Goal: Obtain resource: Download file/media

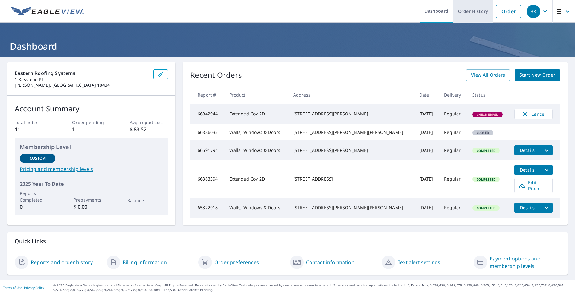
click at [471, 11] on link "Order History" at bounding box center [473, 11] width 40 height 23
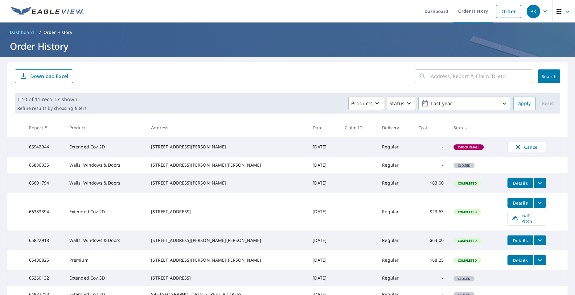
click at [458, 76] on input "text" at bounding box center [482, 76] width 102 height 17
type input "25 Hemlock Dr"
click button "Search" at bounding box center [549, 76] width 22 height 14
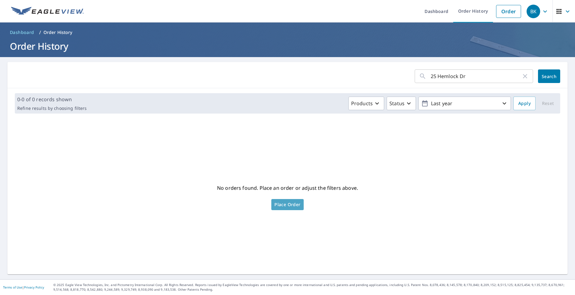
click at [278, 206] on span "Place Order" at bounding box center [287, 204] width 26 height 3
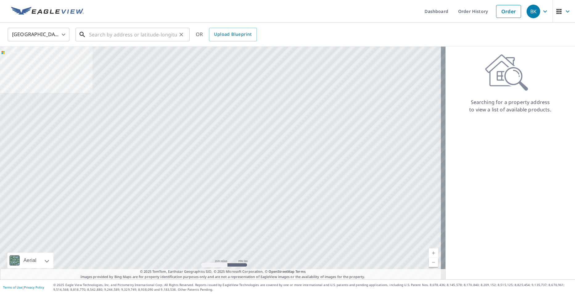
click at [114, 38] on input "text" at bounding box center [133, 34] width 88 height 17
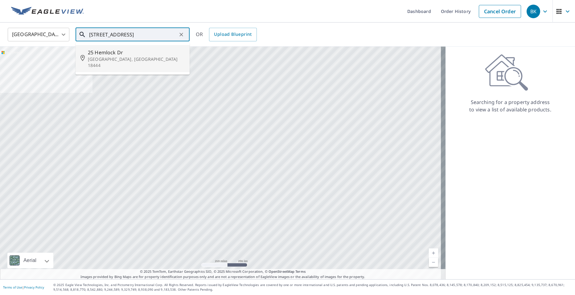
click at [120, 56] on span "25 Hemlock Dr" at bounding box center [136, 52] width 97 height 7
type input "[STREET_ADDRESS]"
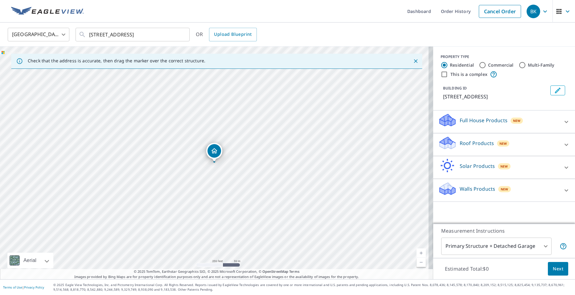
click at [563, 152] on div at bounding box center [566, 144] width 15 height 15
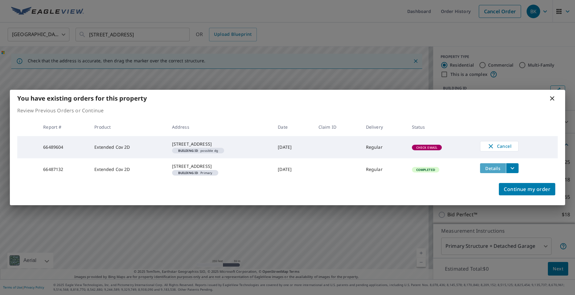
click at [496, 169] on span "Details" at bounding box center [493, 168] width 19 height 6
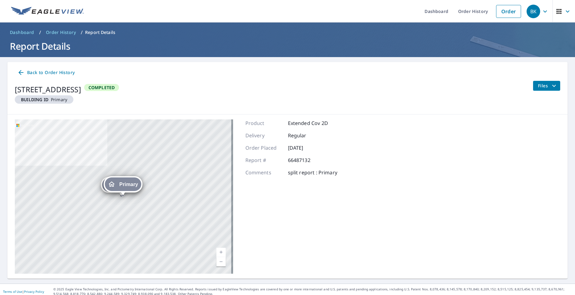
click at [551, 88] on icon "filesDropdownBtn-66487132" at bounding box center [554, 85] width 7 height 7
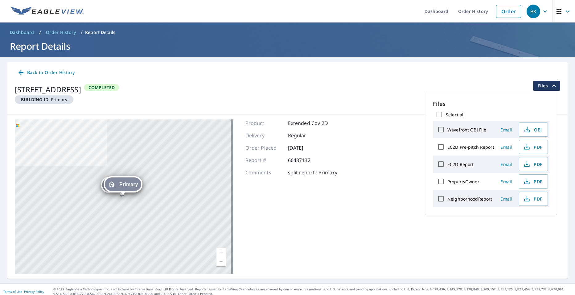
click at [442, 114] on input "Select all" at bounding box center [439, 114] width 13 height 13
checkbox input "true"
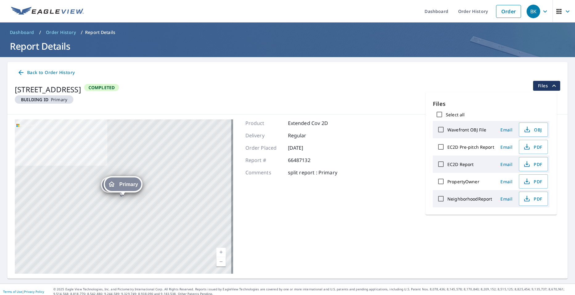
checkbox input "true"
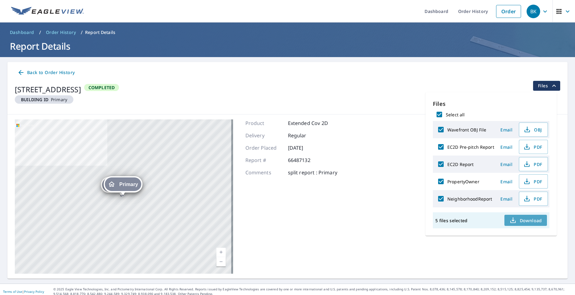
click at [519, 220] on span "Download" at bounding box center [526, 220] width 33 height 7
click at [468, 13] on link "Order History" at bounding box center [473, 11] width 40 height 23
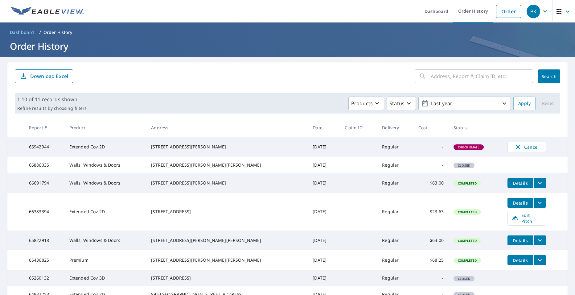
click at [437, 77] on input "text" at bounding box center [482, 76] width 102 height 17
type input "341"
click button "Search" at bounding box center [549, 76] width 22 height 14
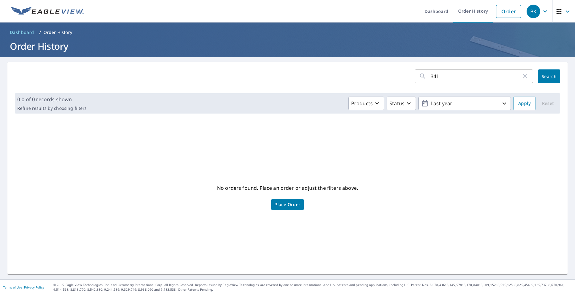
click at [450, 76] on input "341" at bounding box center [476, 76] width 91 height 17
type input "341 [GEOGRAPHIC_DATA]"
click button "Search" at bounding box center [549, 76] width 22 height 14
click at [292, 203] on span "Place Order" at bounding box center [287, 204] width 26 height 3
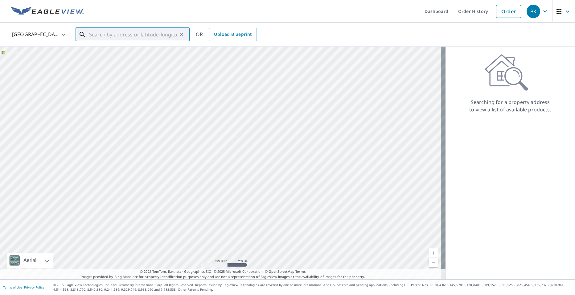
click at [130, 38] on input "text" at bounding box center [133, 34] width 88 height 17
click at [119, 58] on p "Moscow, PA 18444" at bounding box center [136, 62] width 97 height 12
type input "341 Hollisterville Hwy Moscow, PA 18444"
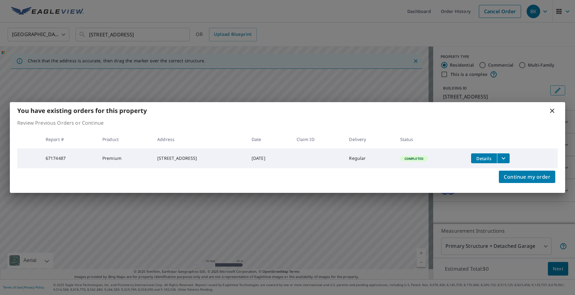
click at [484, 160] on span "Details" at bounding box center [484, 158] width 19 height 6
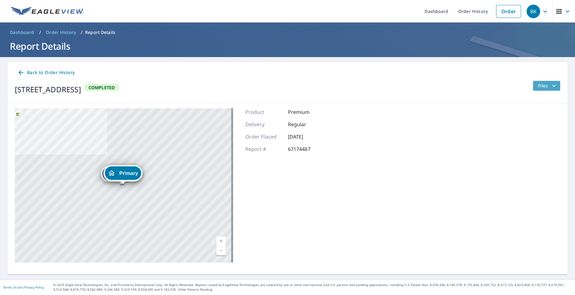
click at [552, 86] on icon "filesDropdownBtn-67174487" at bounding box center [554, 86] width 4 height 2
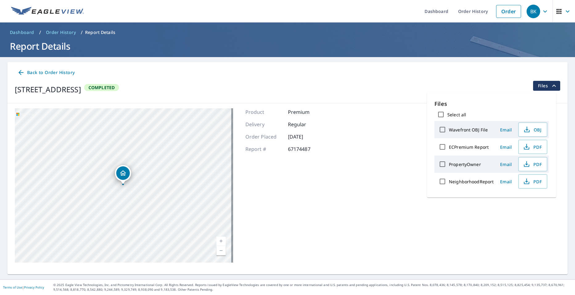
click at [442, 115] on input "Select all" at bounding box center [441, 114] width 13 height 13
checkbox input "true"
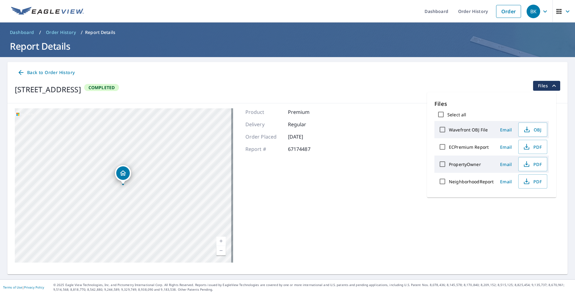
checkbox input "true"
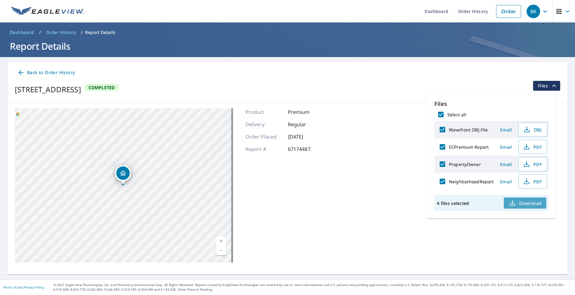
click at [523, 203] on span "Download" at bounding box center [525, 202] width 33 height 7
click at [324, 196] on div "341 Hollisterville Hwy Moscow, PA 18444 Aerial Road A standard road map Aerial …" at bounding box center [287, 185] width 560 height 164
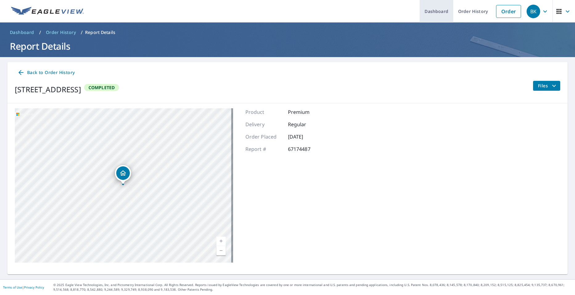
click at [432, 13] on link "Dashboard" at bounding box center [437, 11] width 34 height 23
